Goal: Task Accomplishment & Management: Manage account settings

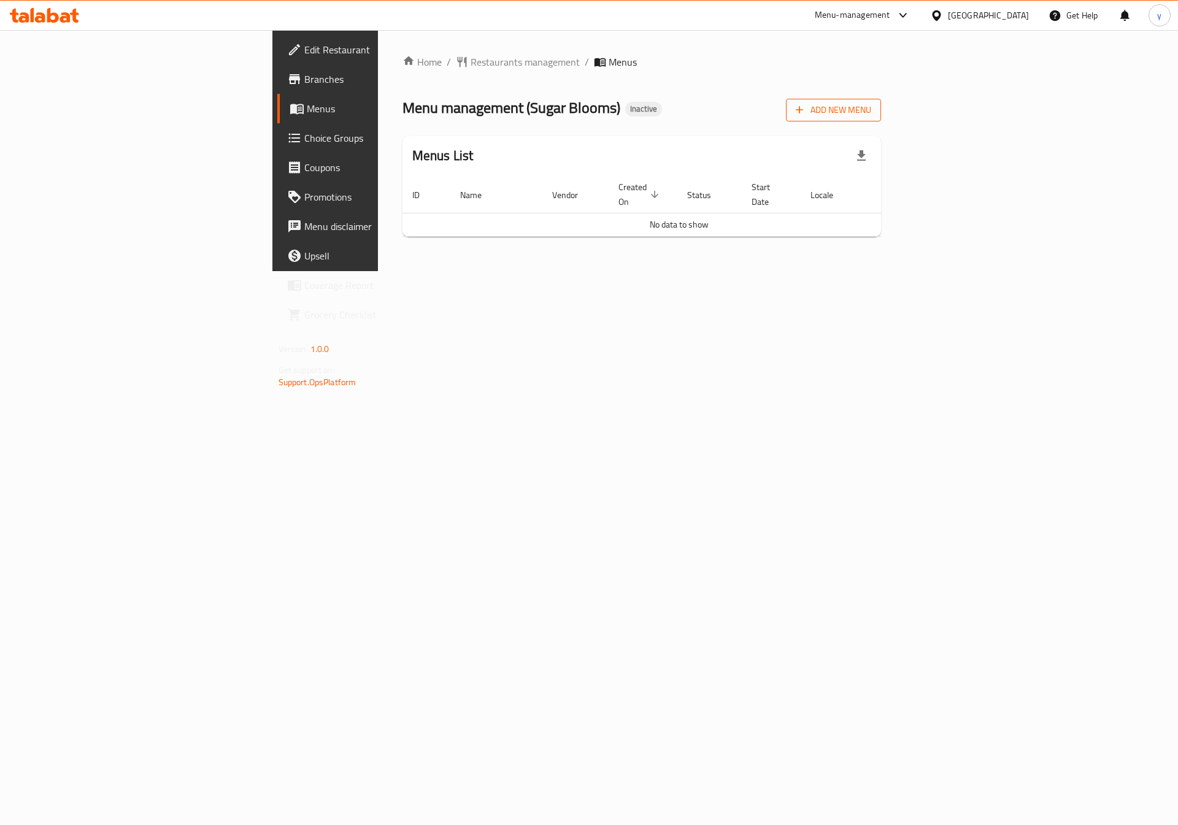
click at [881, 121] on button "Add New Menu" at bounding box center [833, 110] width 95 height 23
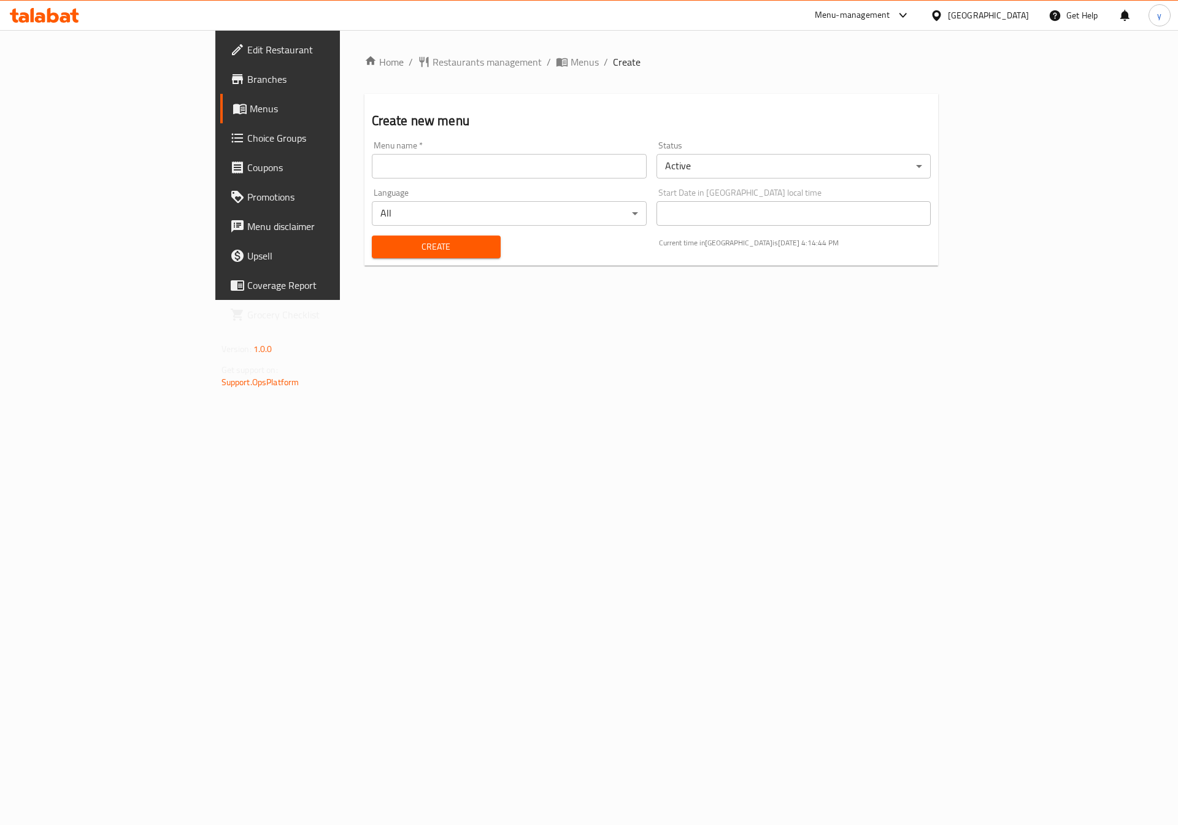
click at [457, 169] on input "text" at bounding box center [509, 166] width 275 height 25
type input "[DATE]"
click at [381, 248] on span "Create" at bounding box center [435, 246] width 109 height 15
click at [570, 58] on span "Menus" at bounding box center [584, 62] width 28 height 15
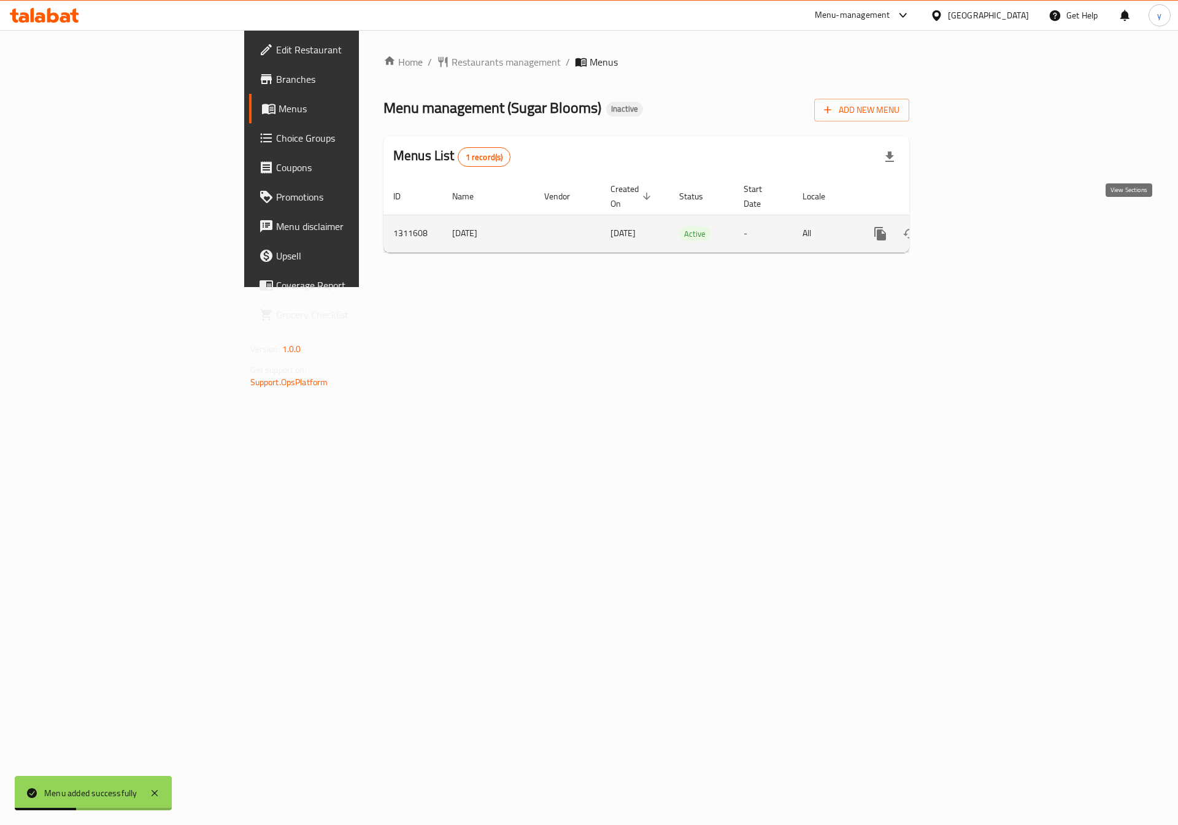
click at [976, 226] on icon "enhanced table" at bounding box center [968, 233] width 15 height 15
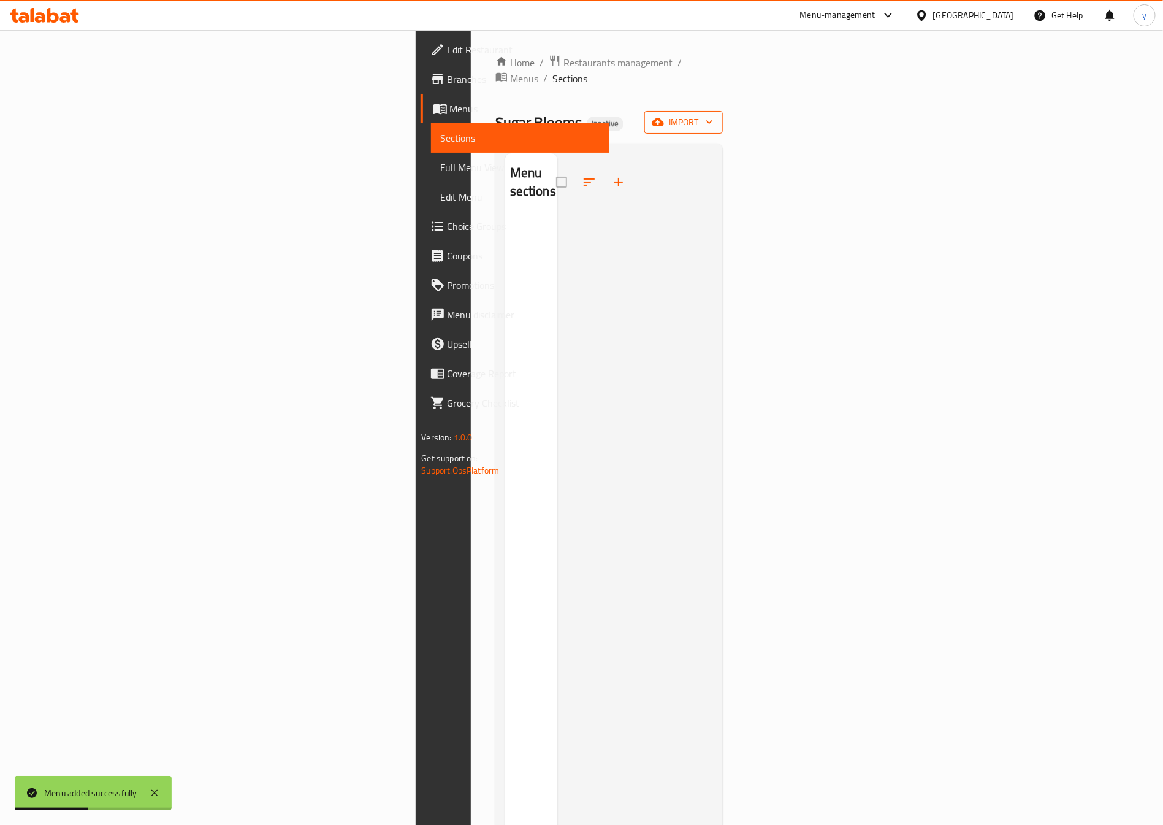
click at [713, 115] on span "import" at bounding box center [683, 122] width 59 height 15
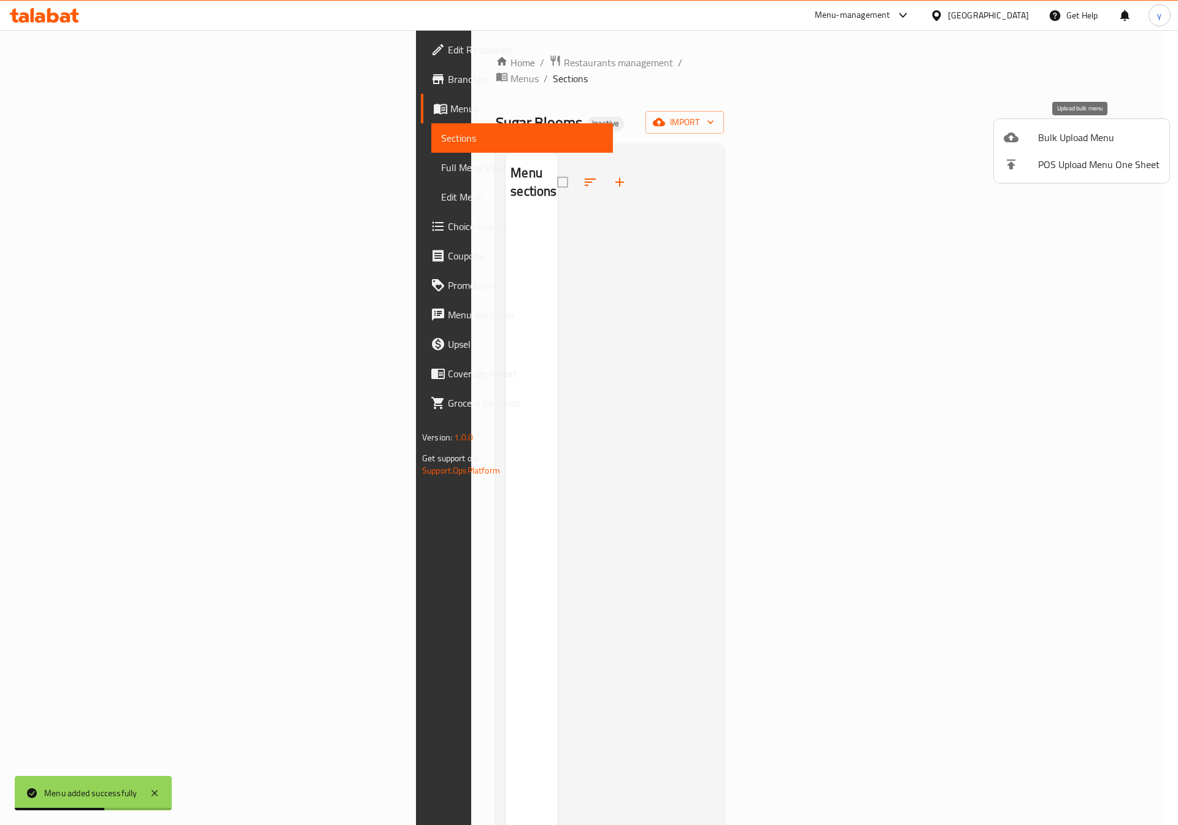
click at [1043, 142] on span "Bulk Upload Menu" at bounding box center [1098, 137] width 121 height 15
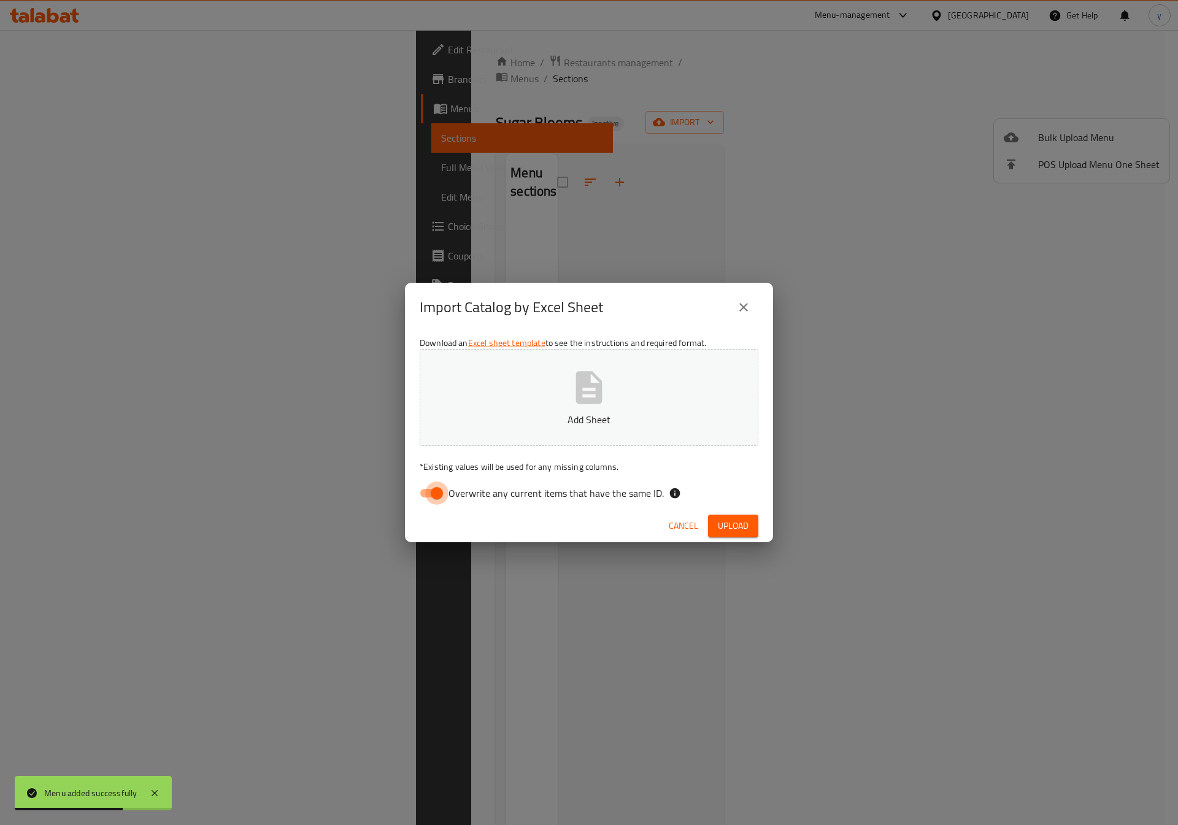
click at [439, 489] on input "Overwrite any current items that have the same ID." at bounding box center [437, 492] width 70 height 23
checkbox input "false"
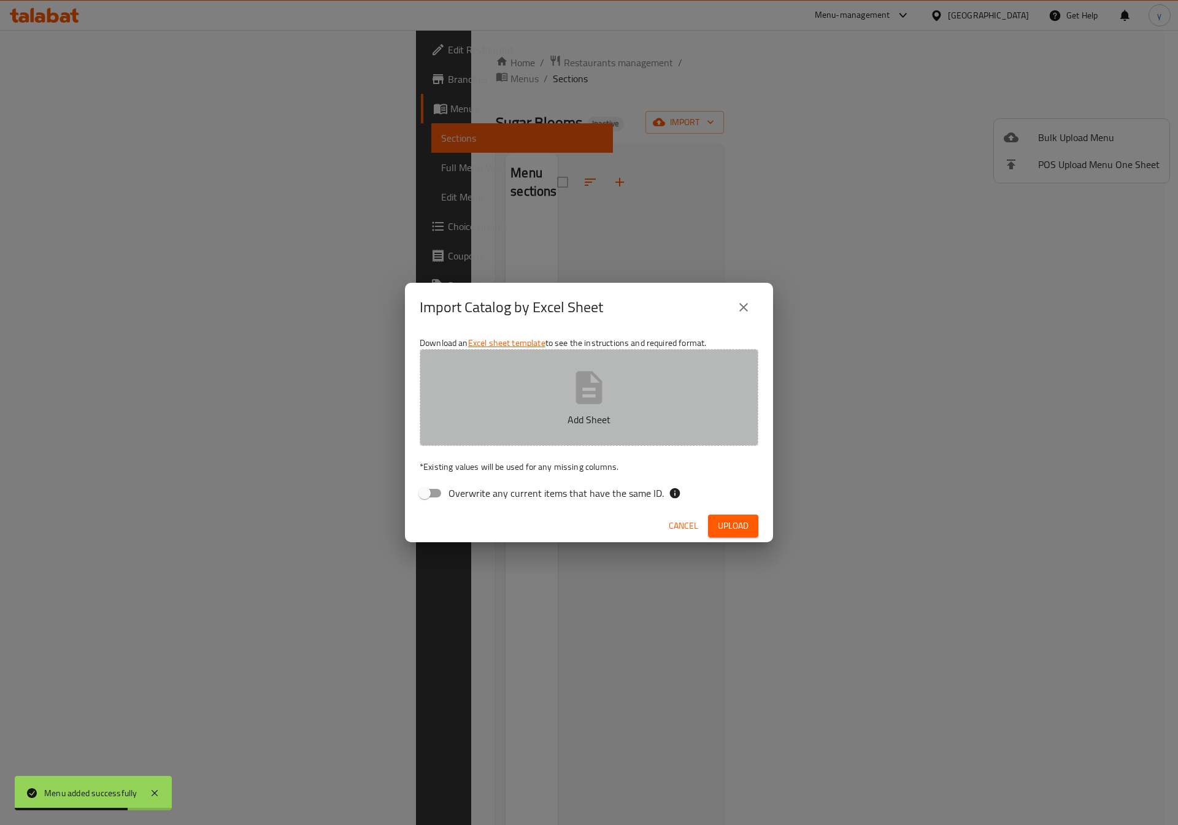
click at [600, 416] on p "Add Sheet" at bounding box center [589, 419] width 301 height 15
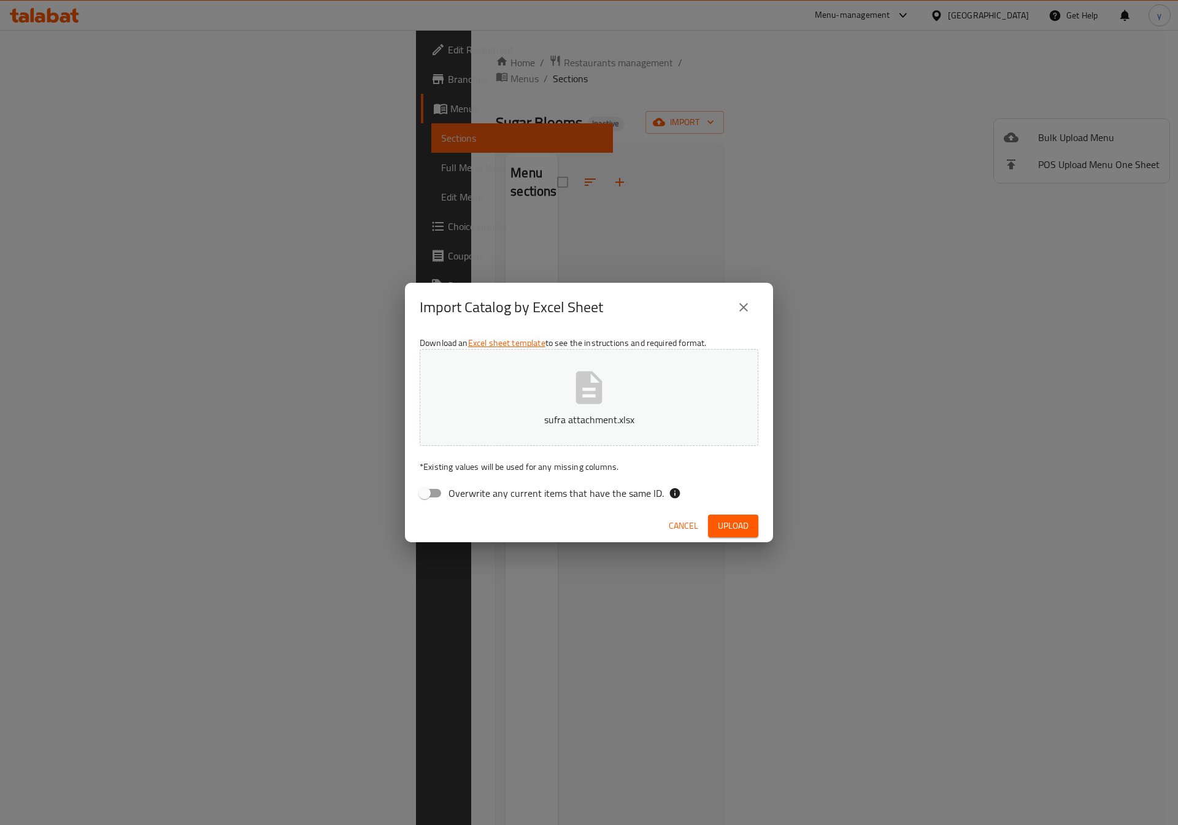
click at [737, 521] on span "Upload" at bounding box center [733, 525] width 31 height 15
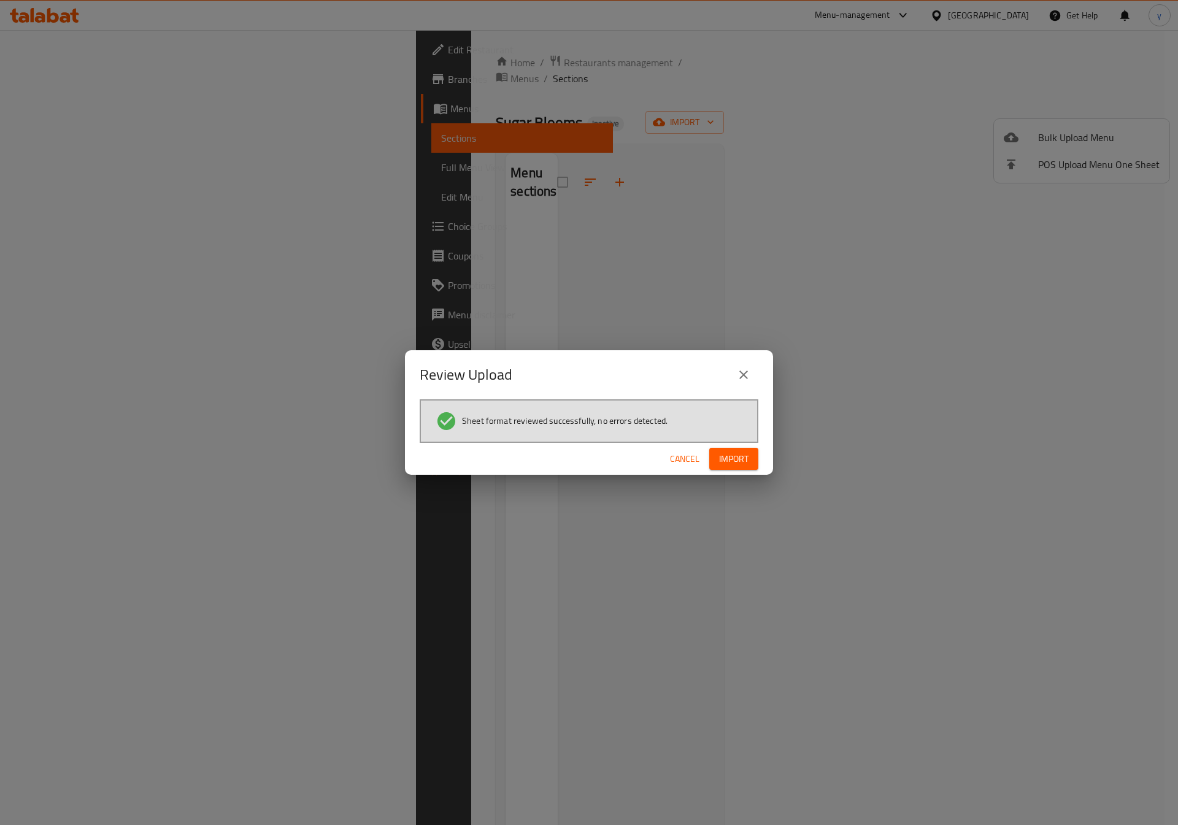
click at [737, 454] on span "Import" at bounding box center [733, 458] width 29 height 15
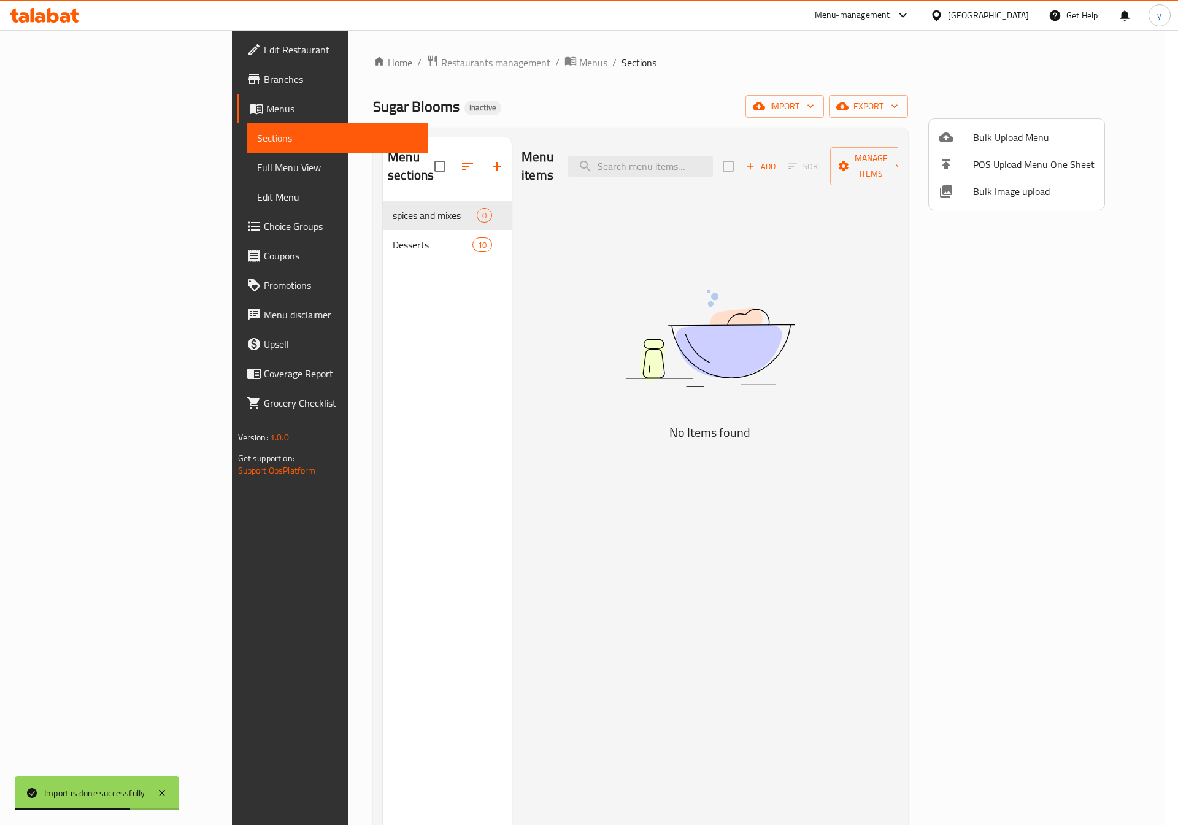
drag, startPoint x: 490, startPoint y: 296, endPoint x: 414, endPoint y: 258, distance: 85.3
click at [483, 299] on div at bounding box center [589, 412] width 1178 height 825
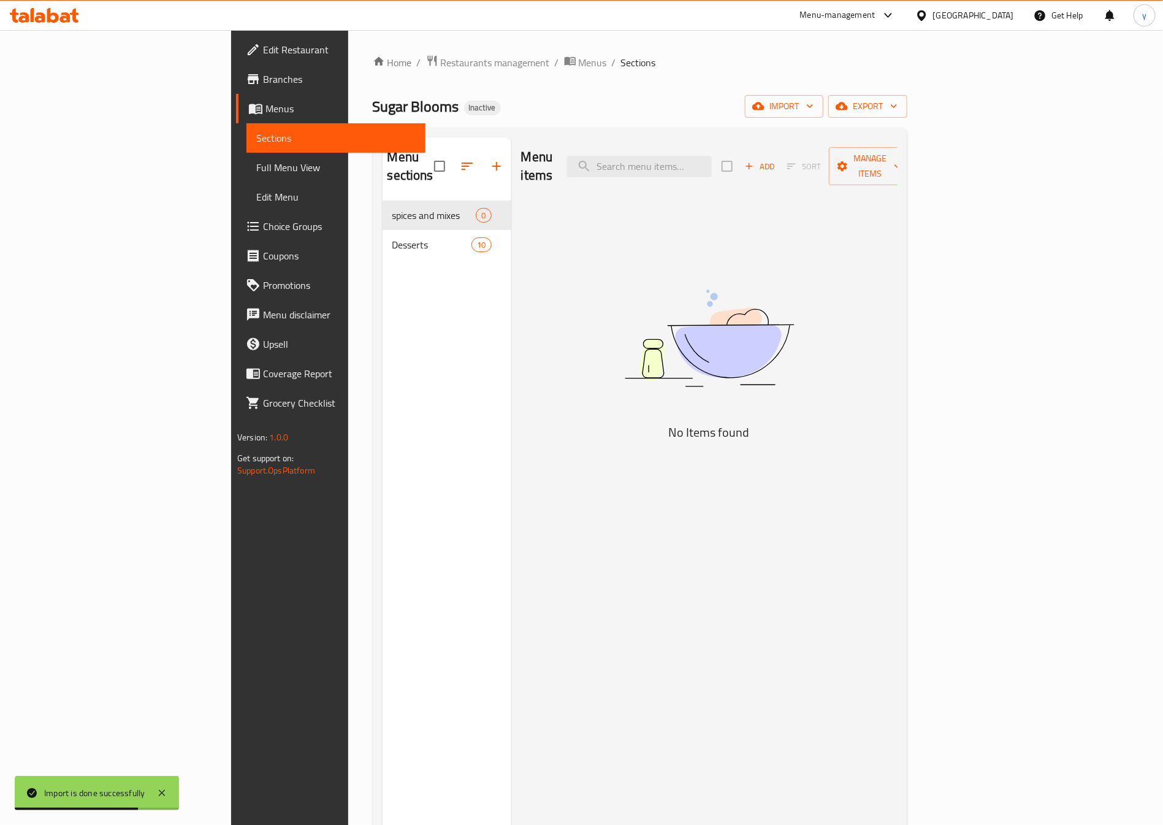
click at [472, 237] on div "10" at bounding box center [482, 244] width 20 height 15
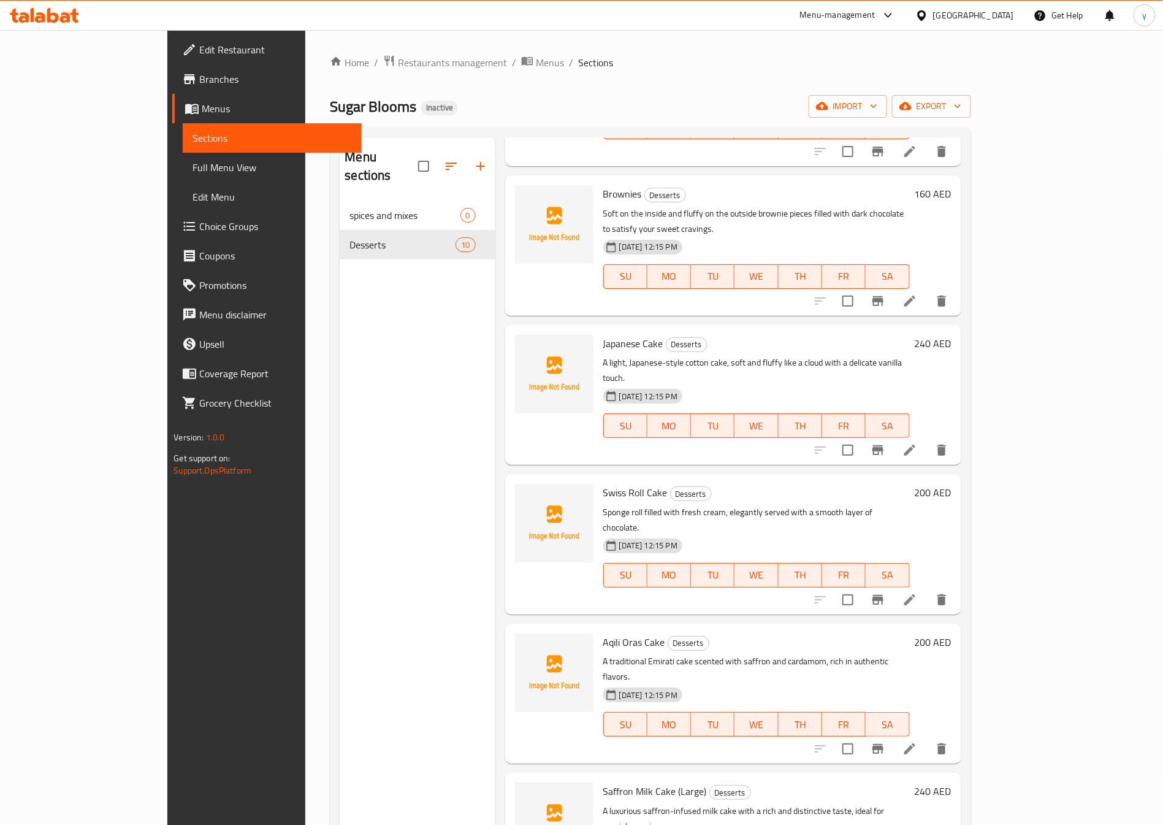
scroll to position [184, 0]
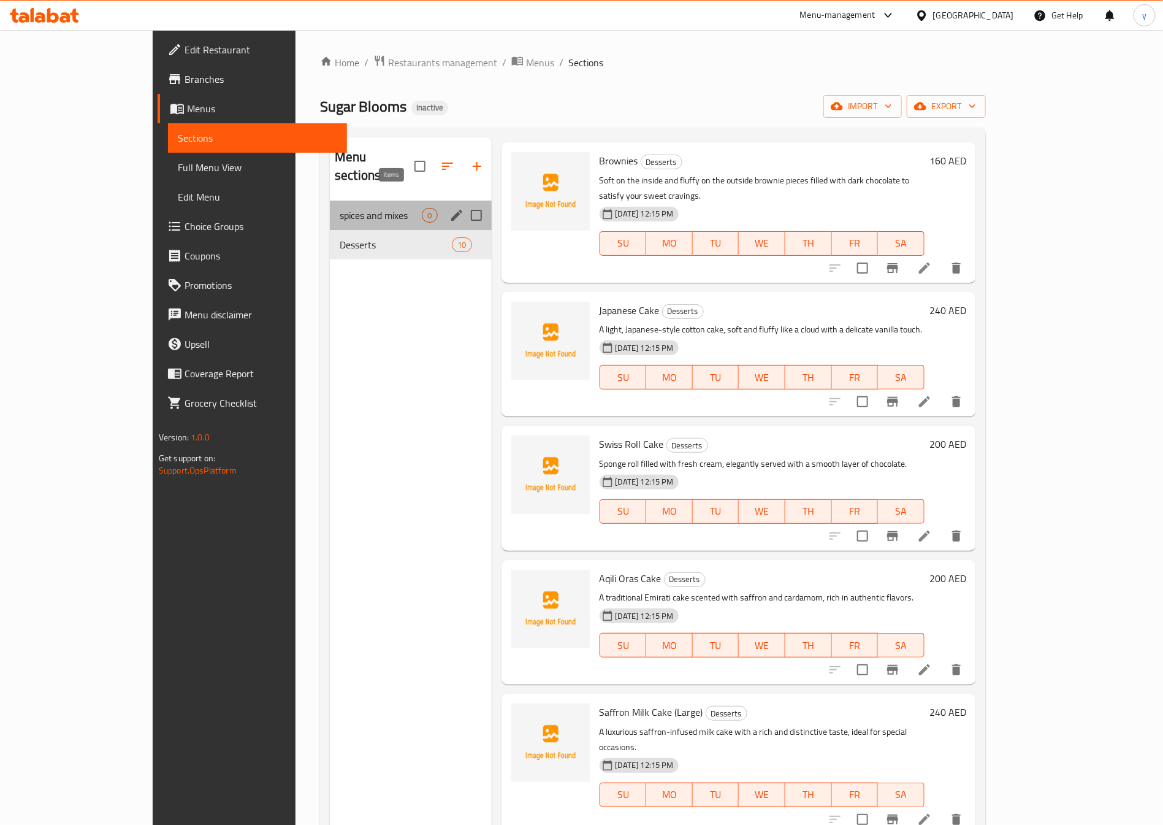
click at [423, 210] on span "0" at bounding box center [430, 216] width 14 height 12
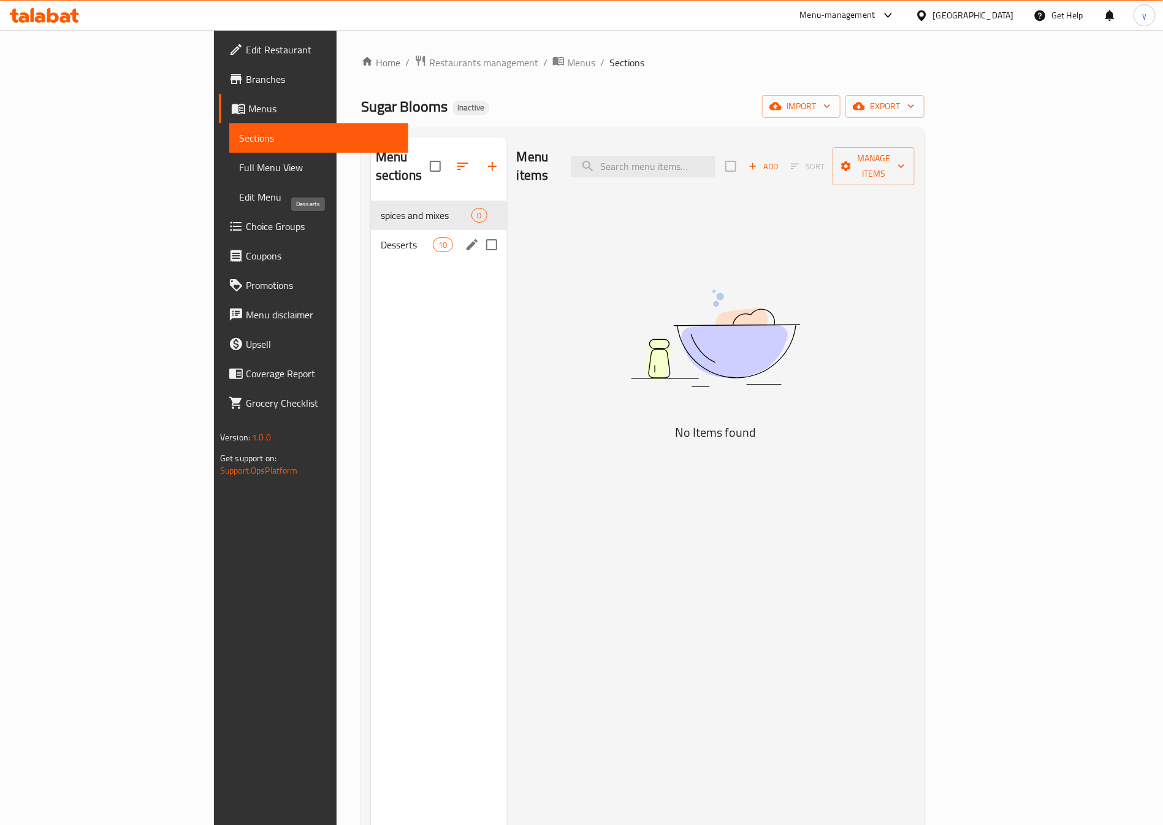
click at [381, 237] on span "Desserts" at bounding box center [407, 244] width 52 height 15
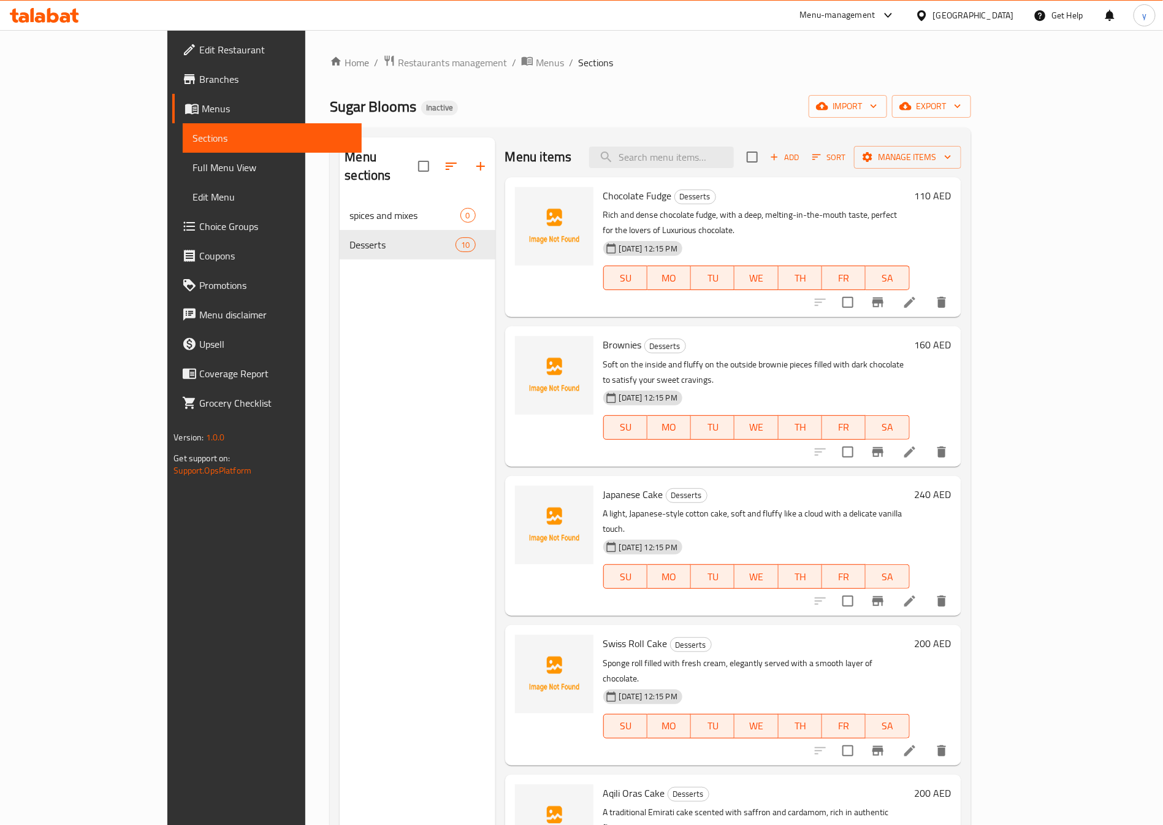
drag, startPoint x: 90, startPoint y: 115, endPoint x: 111, endPoint y: 117, distance: 20.9
click at [202, 115] on span "Menus" at bounding box center [277, 108] width 150 height 15
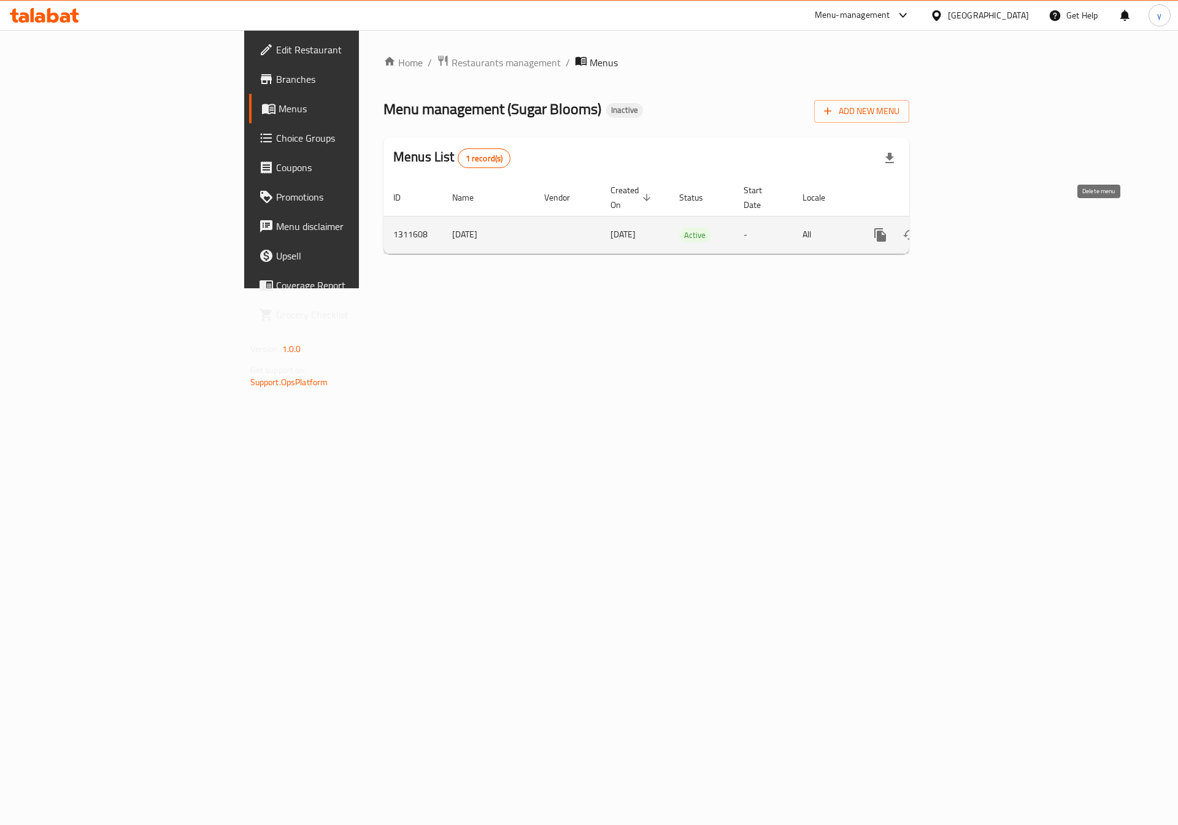
click at [946, 228] on icon "enhanced table" at bounding box center [939, 235] width 15 height 15
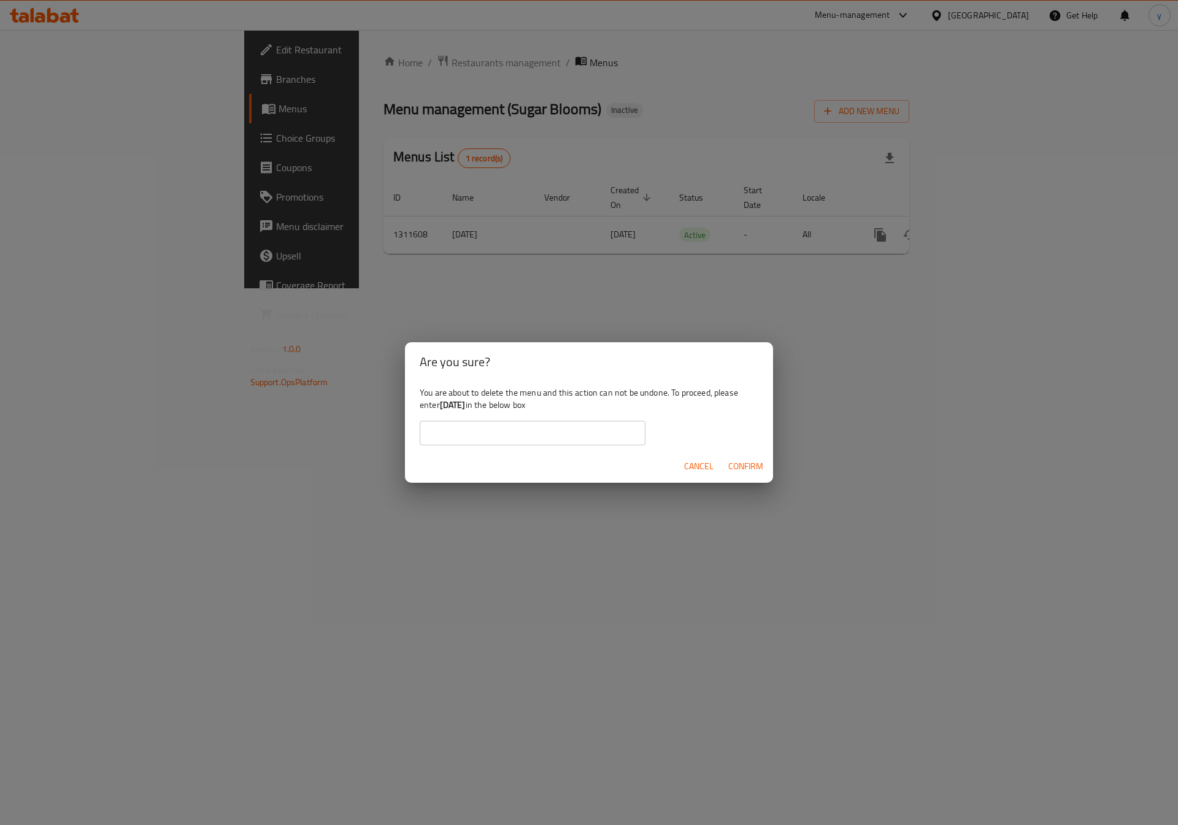
drag, startPoint x: 479, startPoint y: 400, endPoint x: 461, endPoint y: 407, distance: 19.8
click at [461, 407] on b "[DATE]" at bounding box center [453, 405] width 26 height 16
click at [465, 410] on b "[DATE]" at bounding box center [453, 405] width 26 height 16
drag, startPoint x: 483, startPoint y: 407, endPoint x: 443, endPoint y: 407, distance: 39.3
click at [443, 407] on div "You are about to delete the menu and this action can not be undone. To proceed,…" at bounding box center [589, 415] width 368 height 69
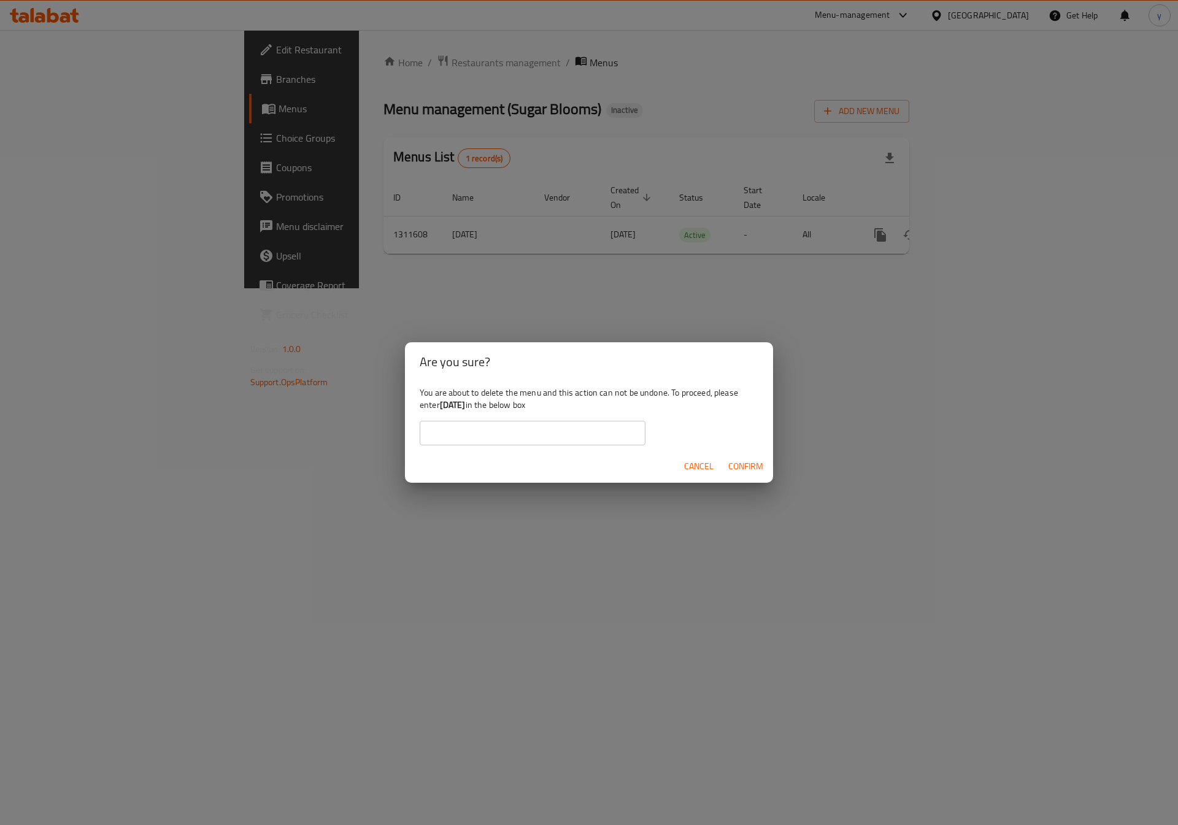
copy b "[DATE]"
click at [497, 442] on input "text" at bounding box center [532, 433] width 226 height 25
paste input "[DATE]"
type input "[DATE]"
click at [733, 462] on span "Confirm" at bounding box center [745, 466] width 35 height 15
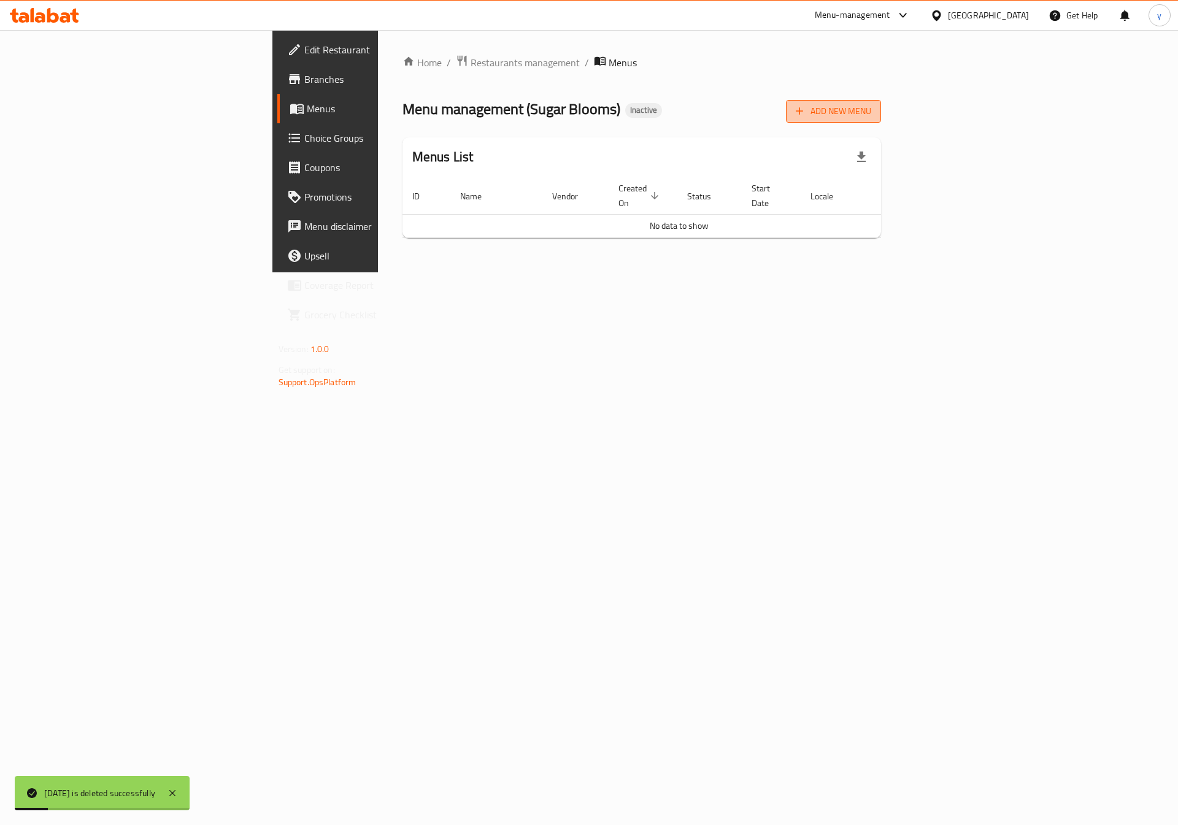
click at [871, 117] on span "Add New Menu" at bounding box center [832, 111] width 75 height 15
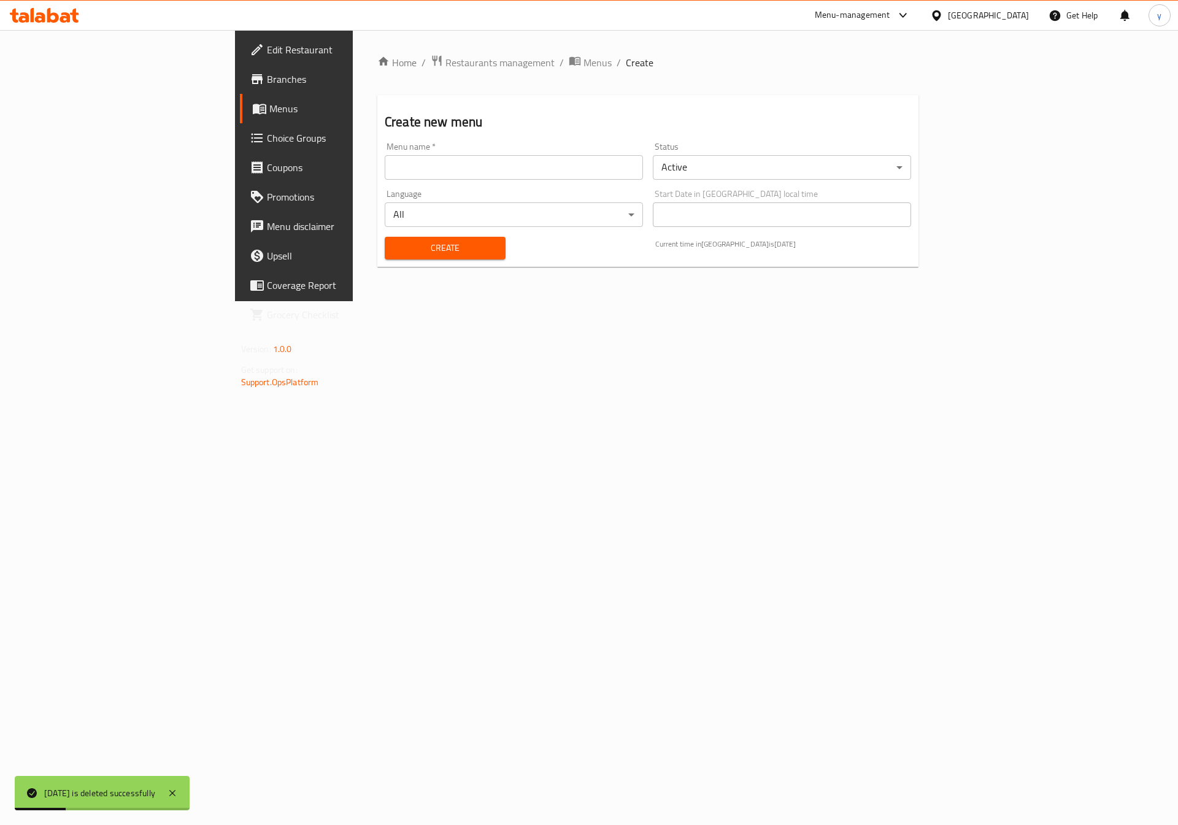
drag, startPoint x: 565, startPoint y: 166, endPoint x: 553, endPoint y: 166, distance: 12.3
click at [565, 166] on input "text" at bounding box center [514, 167] width 258 height 25
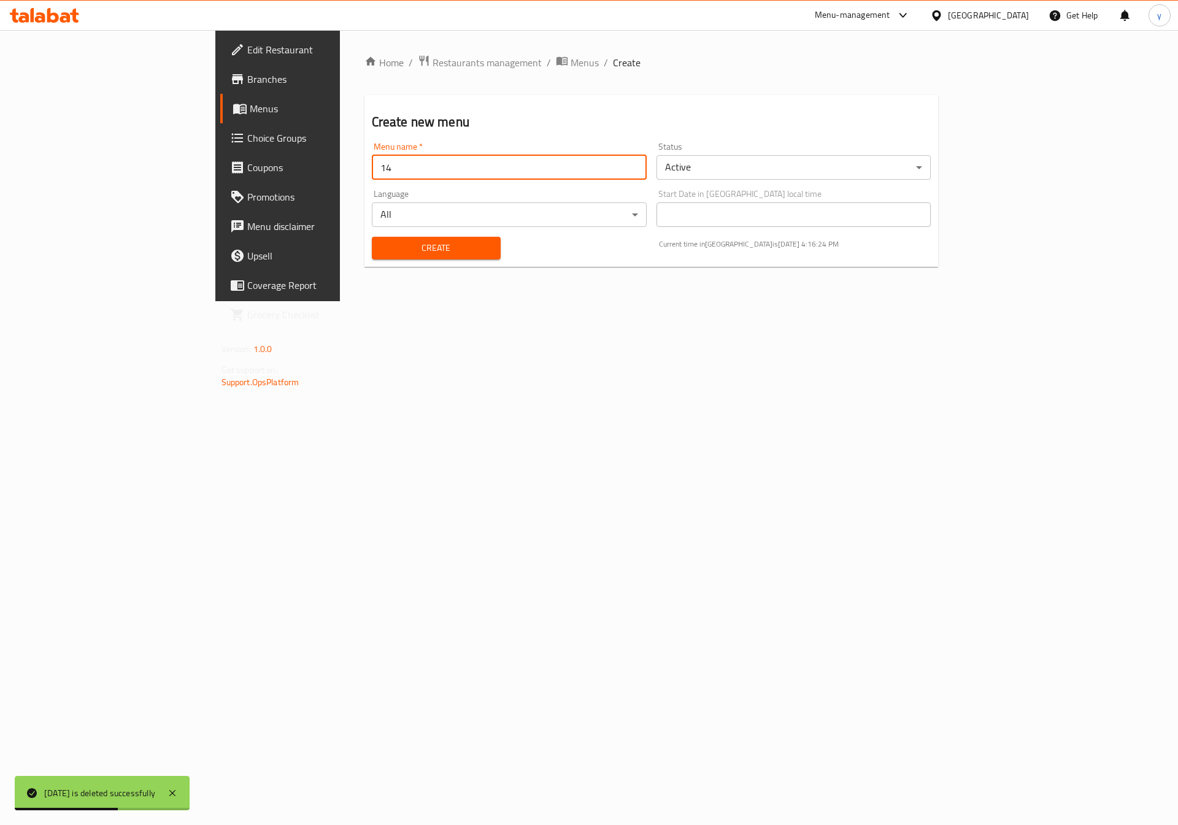
type input "[DATE]"
click at [381, 247] on span "Create" at bounding box center [435, 247] width 109 height 15
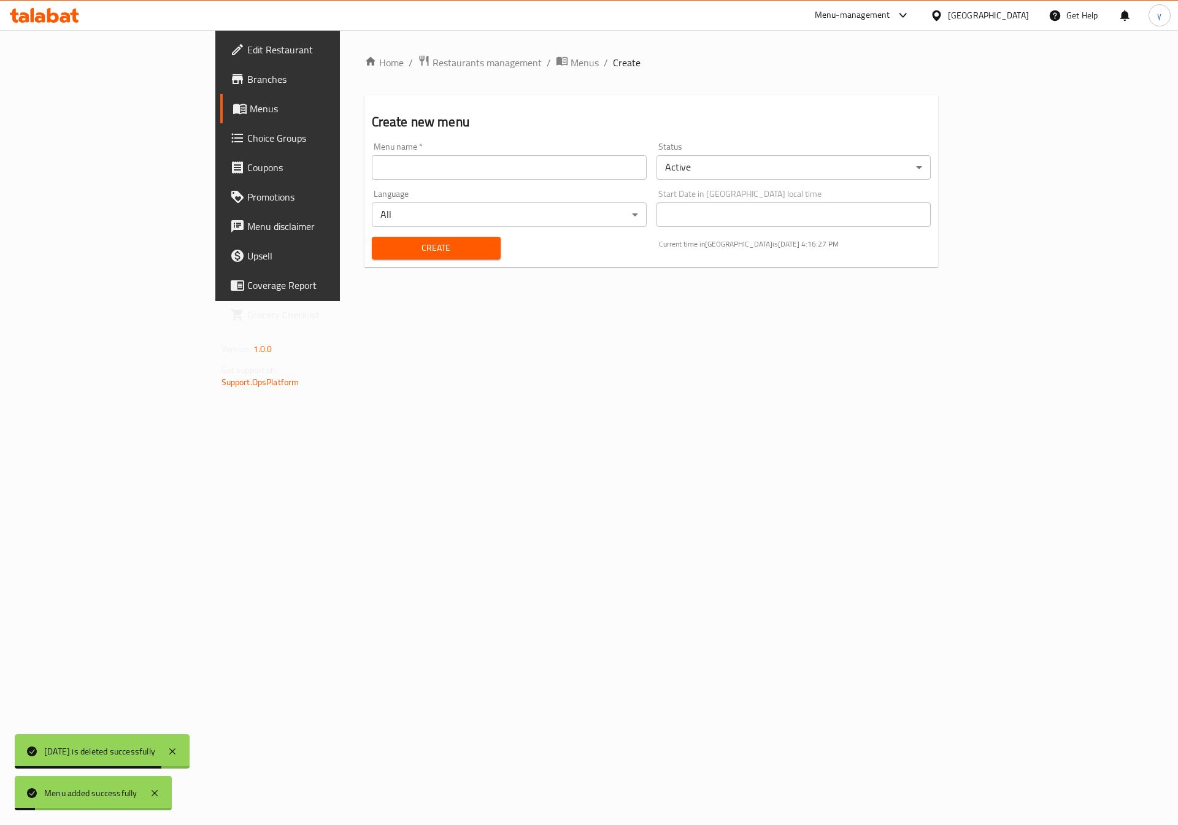
click at [250, 102] on span "Menus" at bounding box center [326, 108] width 153 height 15
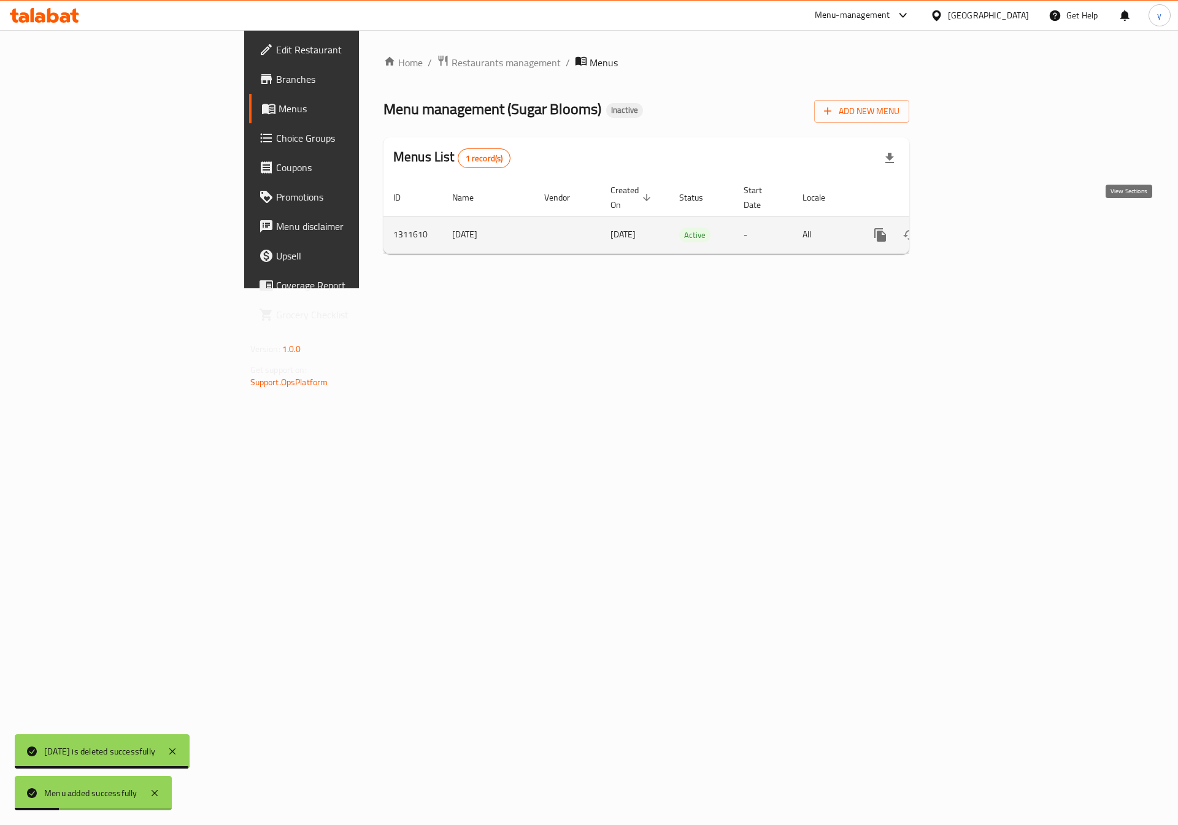
click at [976, 228] on icon "enhanced table" at bounding box center [968, 235] width 15 height 15
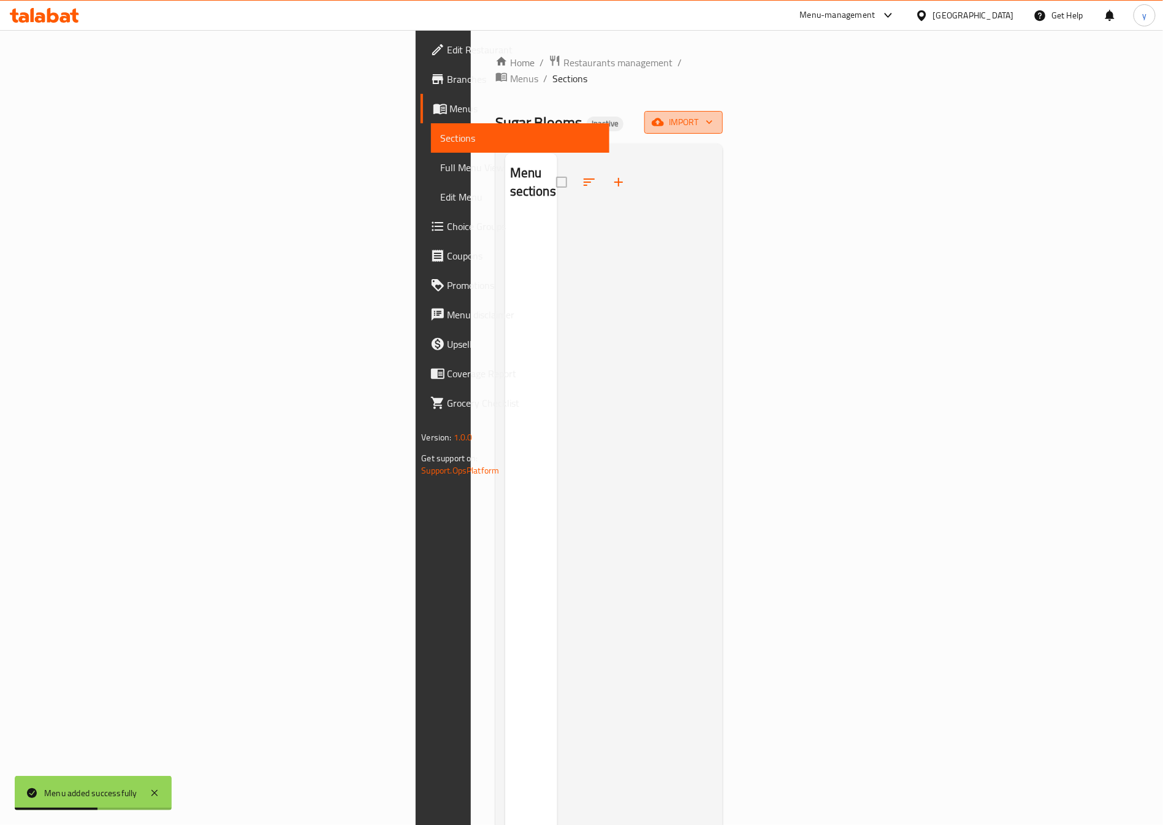
click at [713, 115] on span "import" at bounding box center [683, 122] width 59 height 15
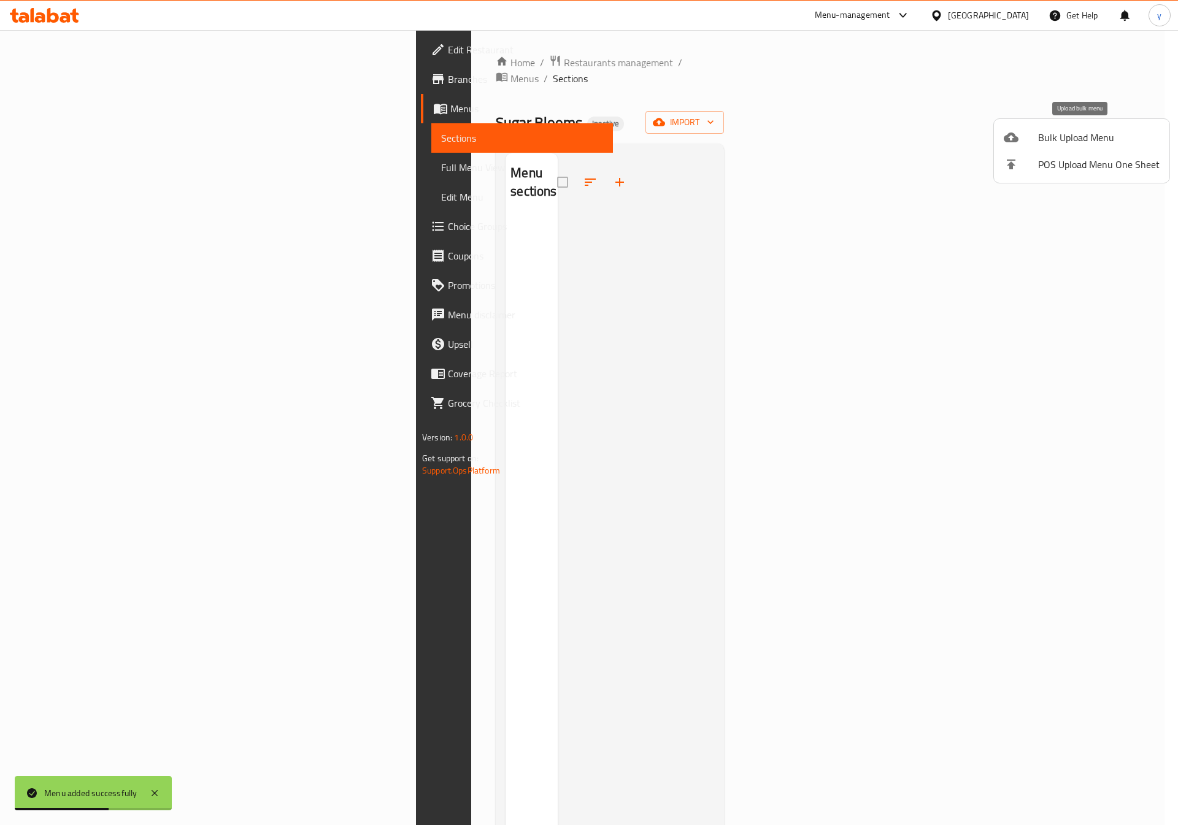
click at [1057, 138] on span "Bulk Upload Menu" at bounding box center [1098, 137] width 121 height 15
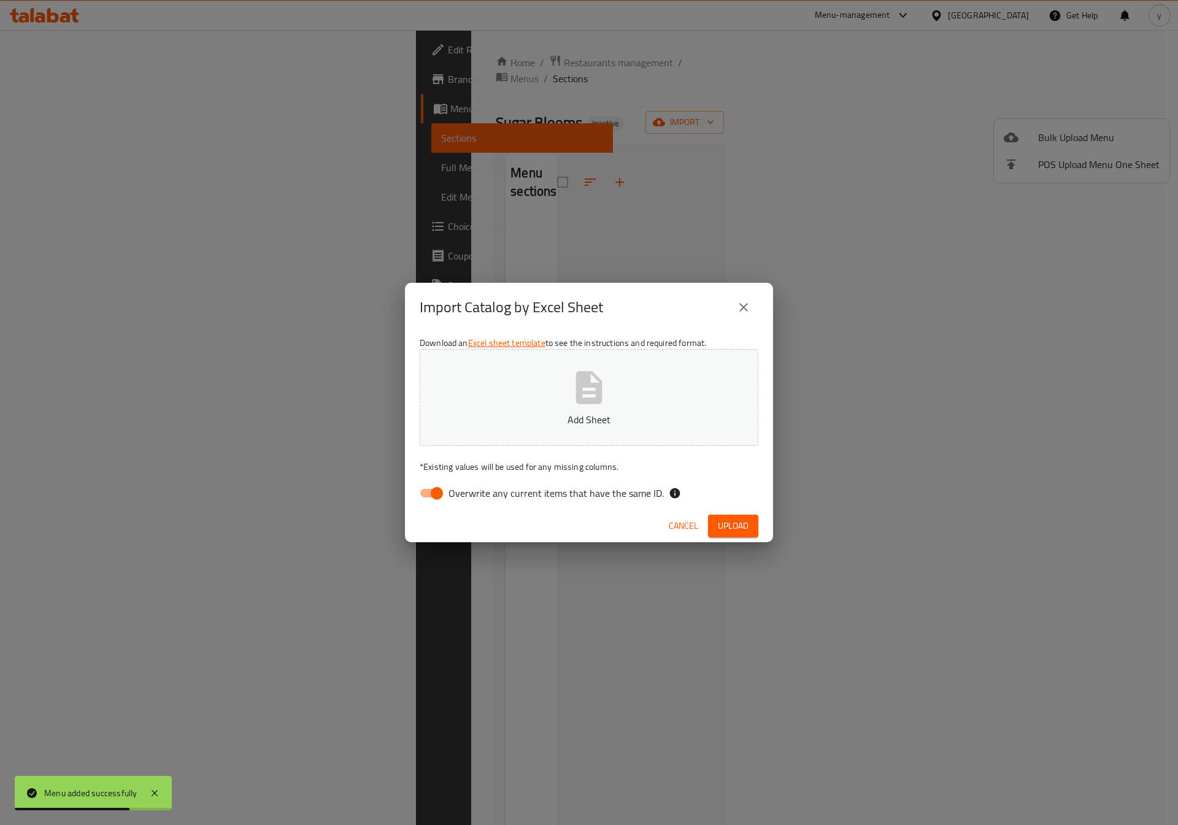
click at [435, 496] on input "Overwrite any current items that have the same ID." at bounding box center [437, 492] width 70 height 23
checkbox input "false"
click at [574, 404] on icon "button" at bounding box center [588, 387] width 39 height 39
click at [720, 521] on span "Upload" at bounding box center [733, 525] width 31 height 15
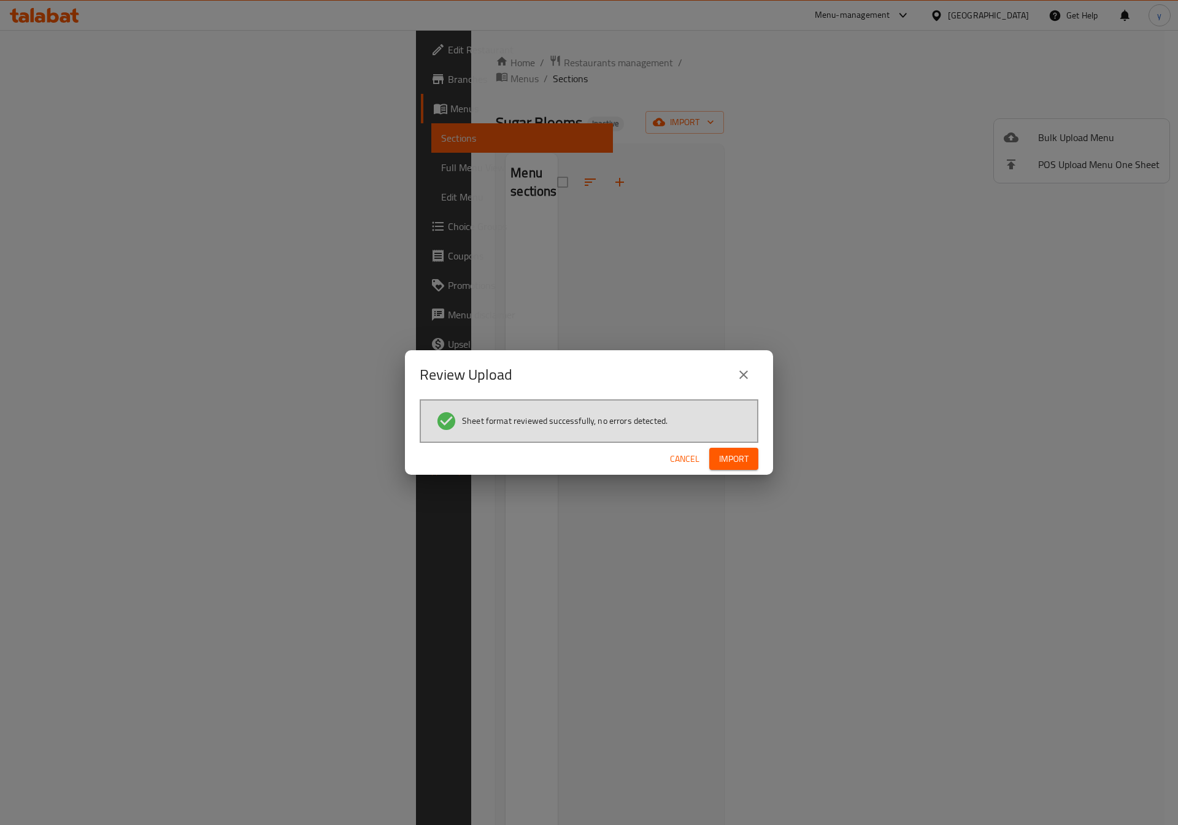
drag, startPoint x: 736, startPoint y: 462, endPoint x: 722, endPoint y: 460, distance: 14.3
click at [736, 462] on span "Import" at bounding box center [733, 458] width 29 height 15
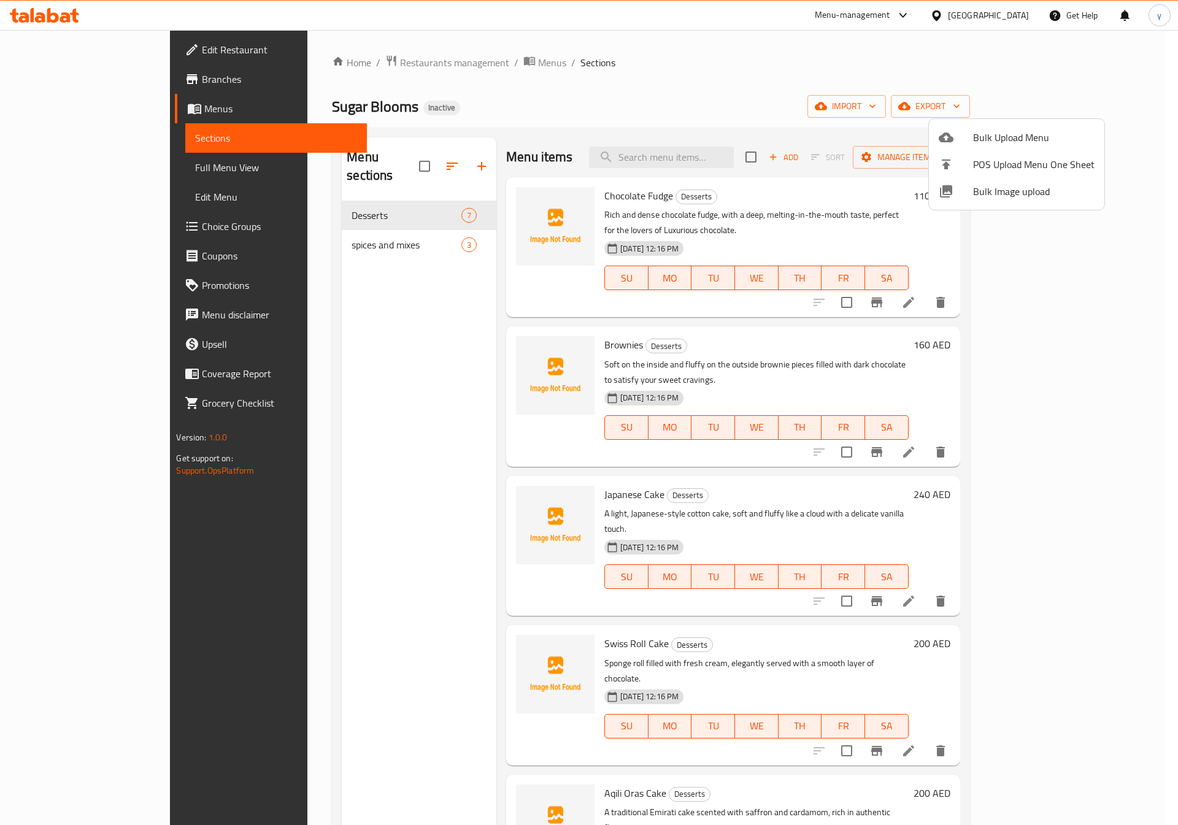
click at [77, 166] on div at bounding box center [589, 412] width 1178 height 825
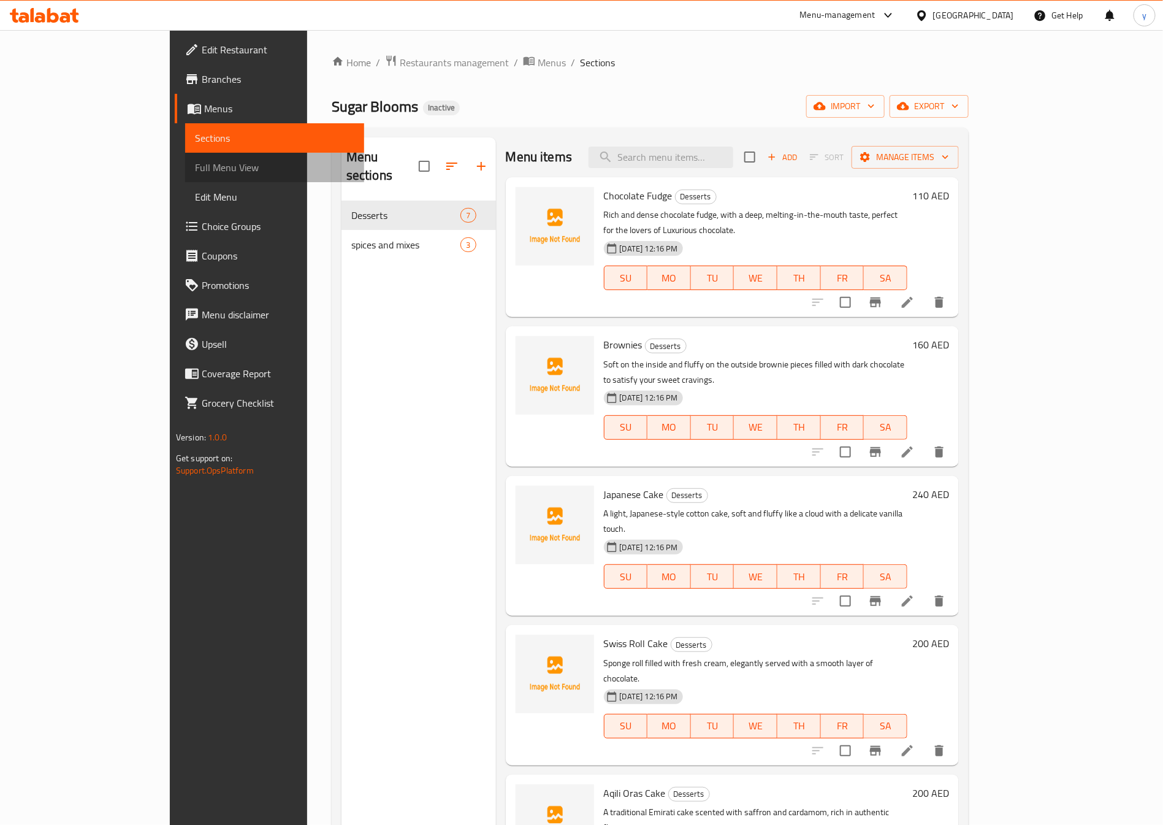
click at [195, 168] on span "Full Menu View" at bounding box center [274, 167] width 159 height 15
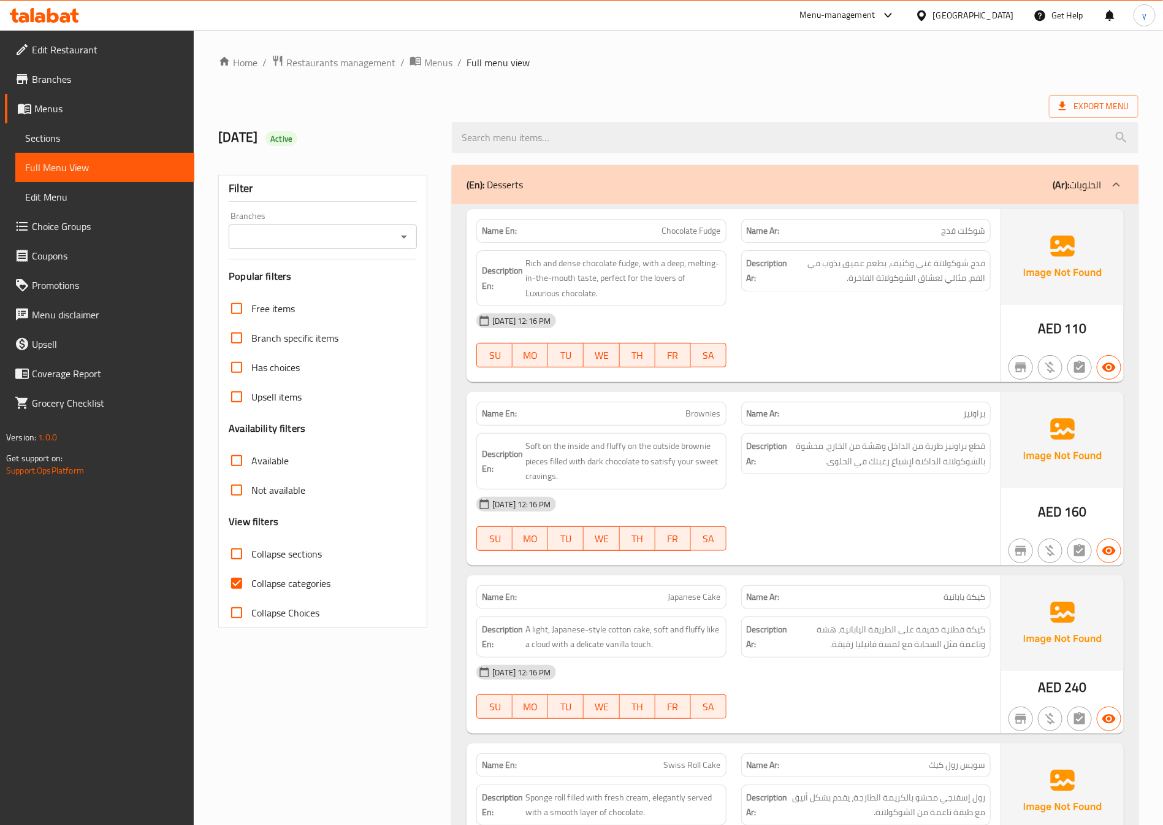
drag, startPoint x: 241, startPoint y: 585, endPoint x: 330, endPoint y: 519, distance: 110.5
click at [240, 585] on input "Collapse categories" at bounding box center [236, 583] width 29 height 29
checkbox input "false"
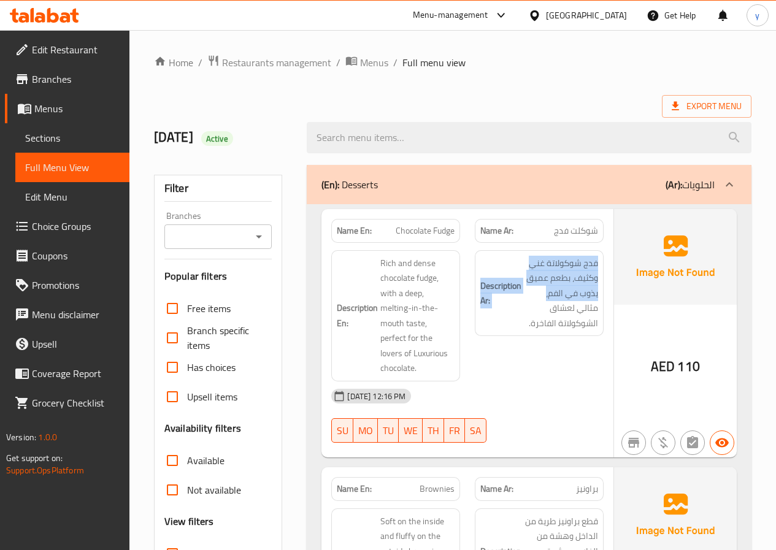
drag, startPoint x: 532, startPoint y: 288, endPoint x: 470, endPoint y: 243, distance: 75.9
click at [470, 243] on div "Description Ar: فدج شوكولاتة غني وكثيف، بطعم عميق يذوب في الفم، مثالي لعشاق الش…" at bounding box center [539, 316] width 144 height 146
click at [503, 105] on div "Export Menu" at bounding box center [452, 106] width 597 height 23
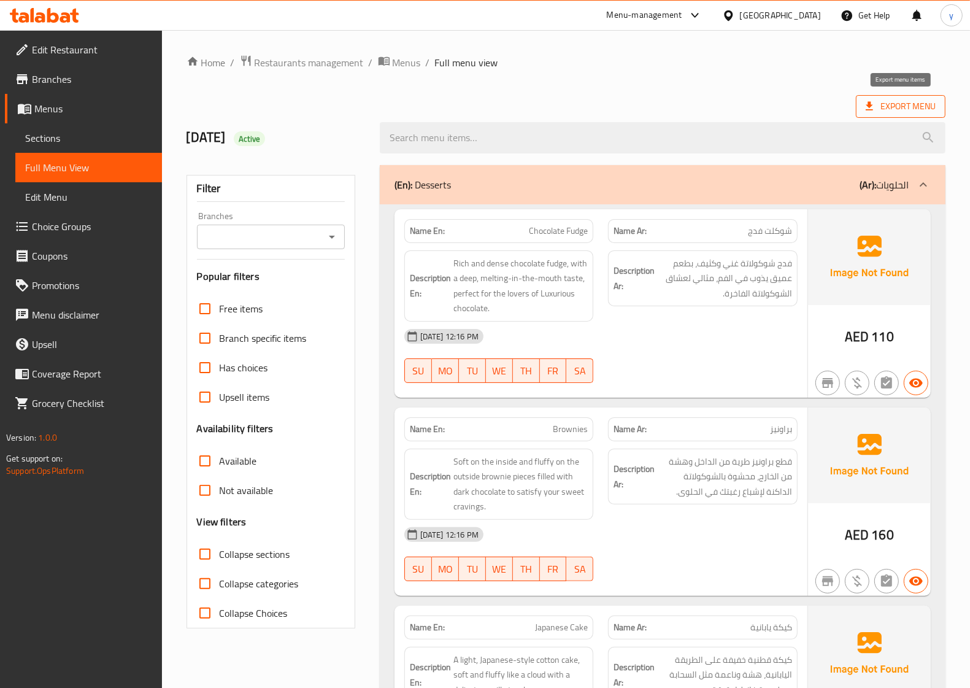
click at [894, 107] on span "Export Menu" at bounding box center [900, 106] width 70 height 15
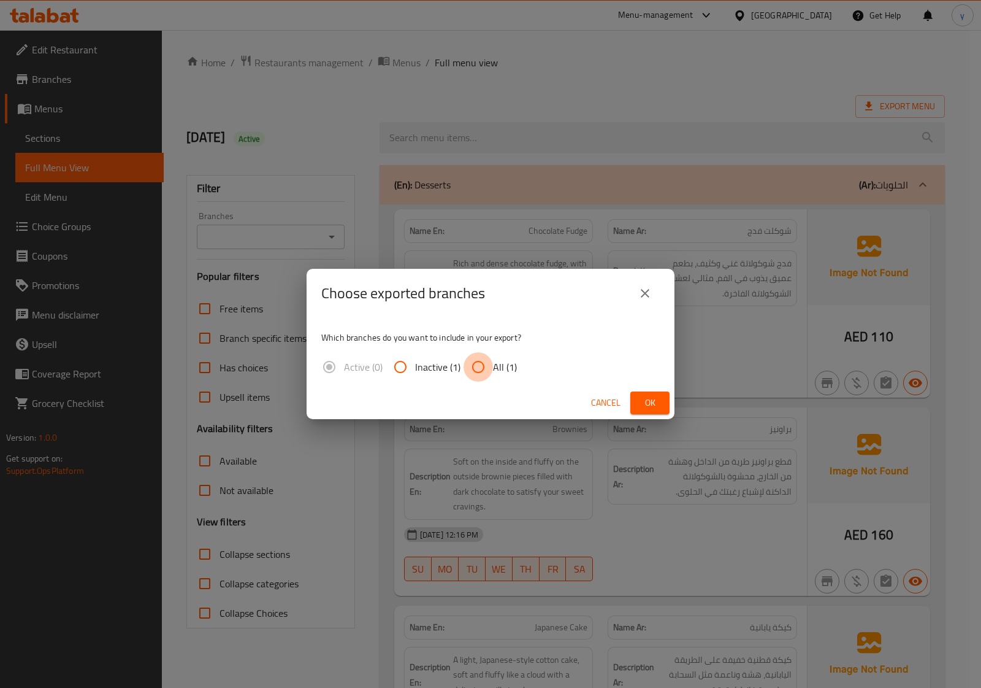
click at [480, 366] on input "All (1)" at bounding box center [478, 366] width 29 height 29
radio input "true"
click at [644, 399] on span "Ok" at bounding box center [650, 402] width 20 height 15
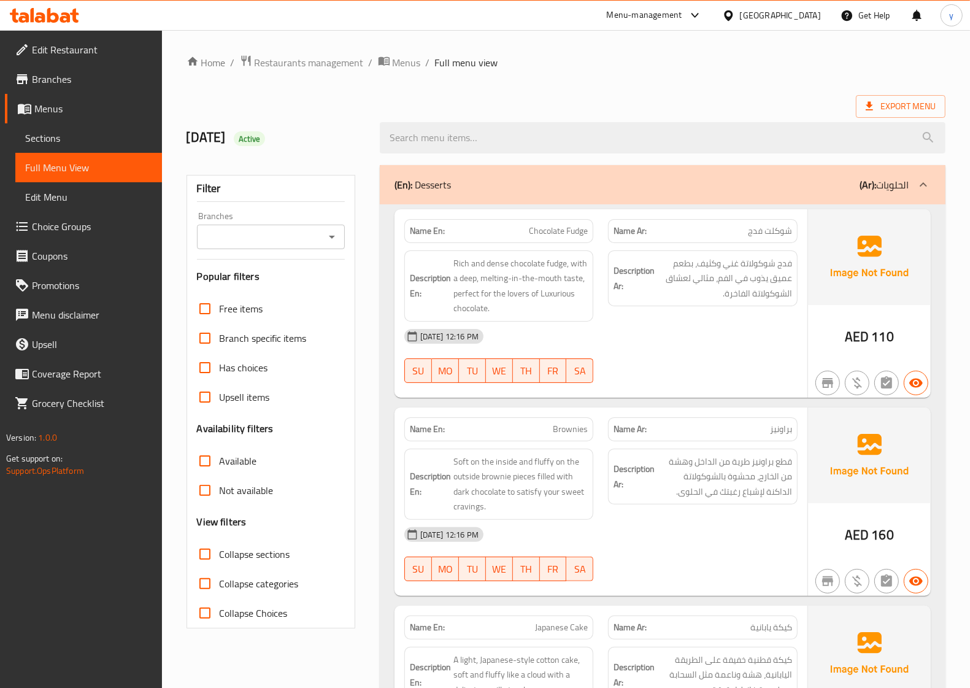
click at [100, 55] on span "Edit Restaurant" at bounding box center [92, 49] width 120 height 15
